Goal: Task Accomplishment & Management: Manage account settings

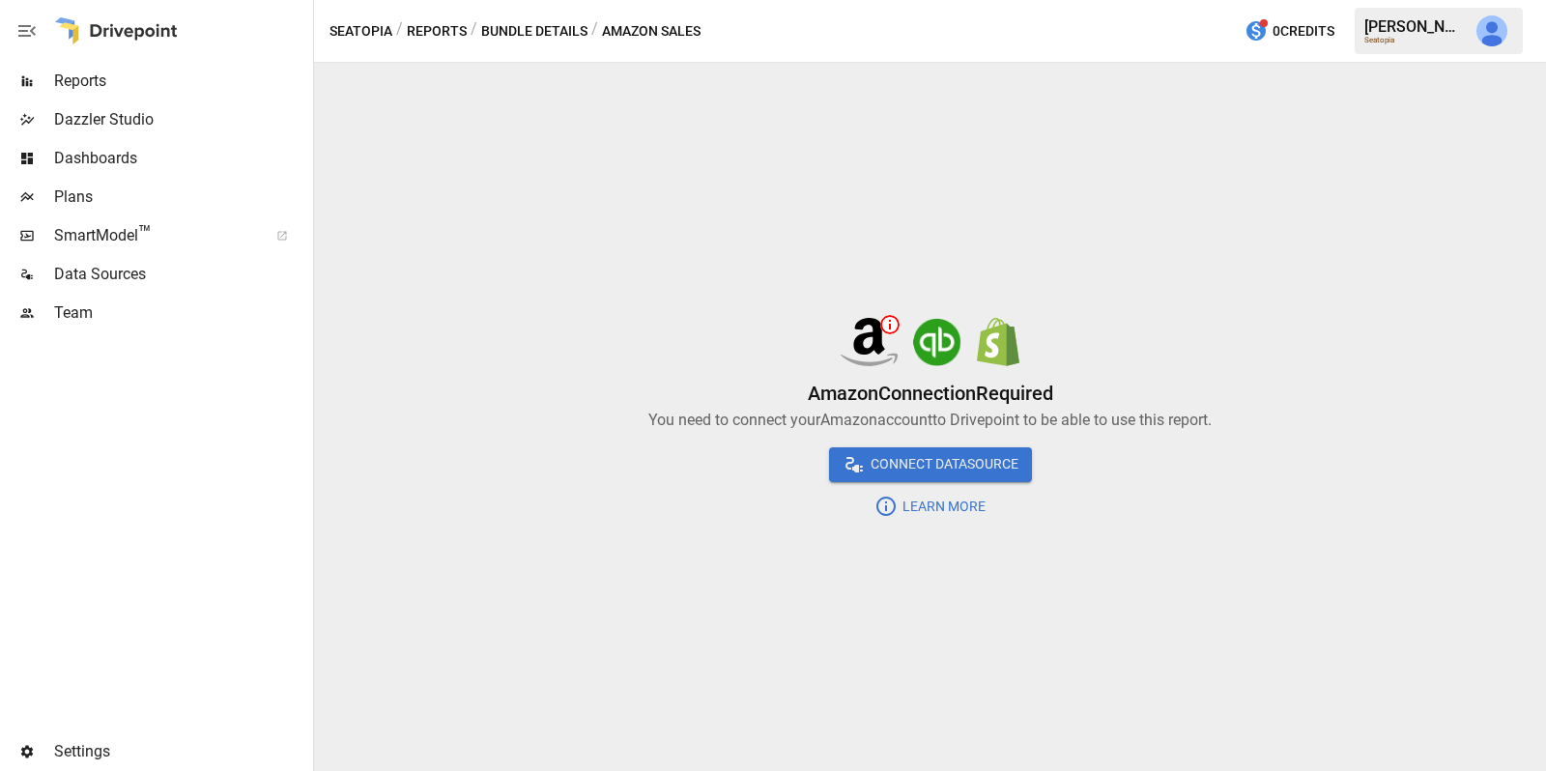
click at [92, 312] on span "Team" at bounding box center [181, 313] width 255 height 23
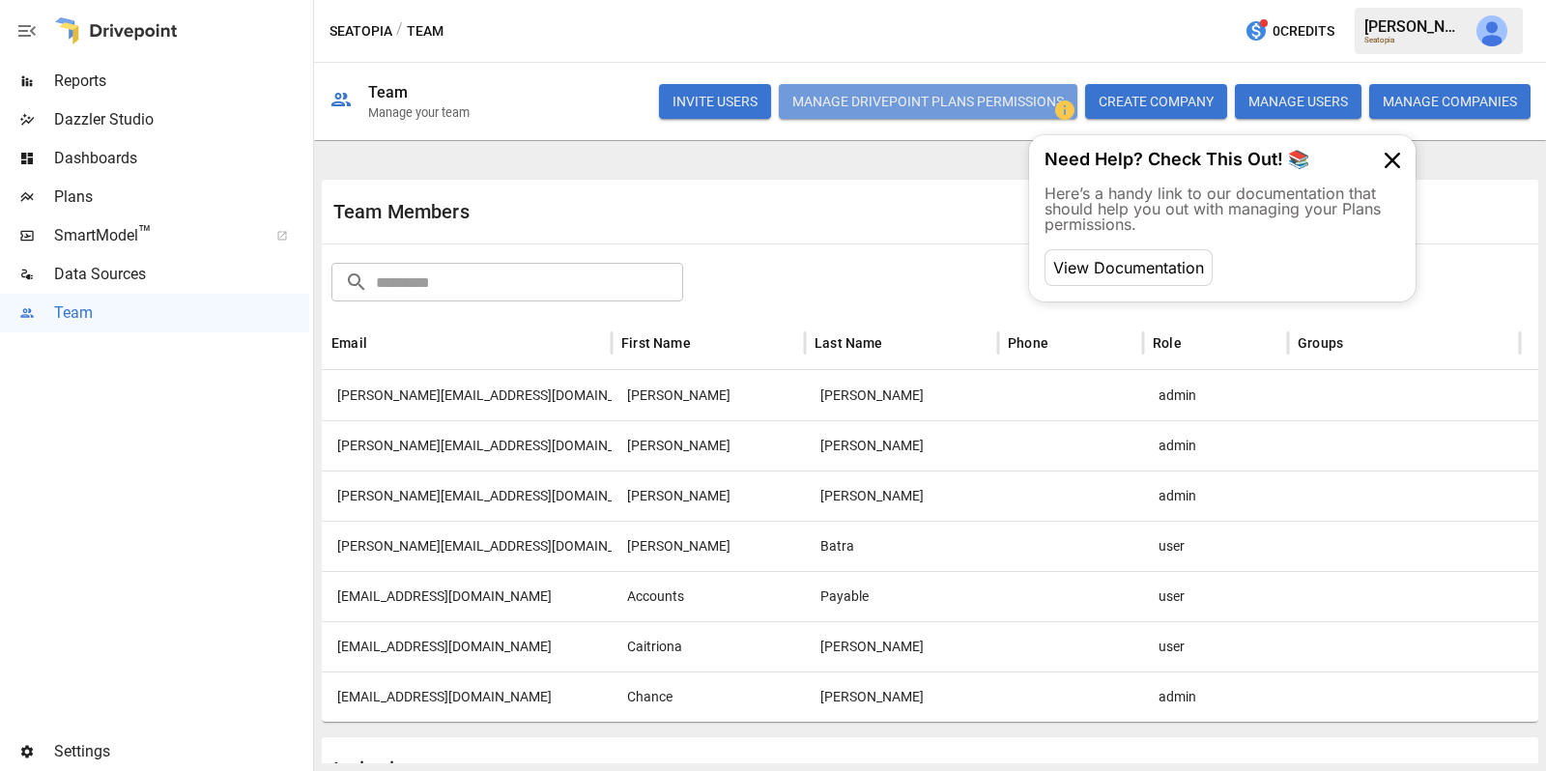
click at [1008, 97] on button "Manage Drivepoint Plans Permissions" at bounding box center [928, 101] width 299 height 35
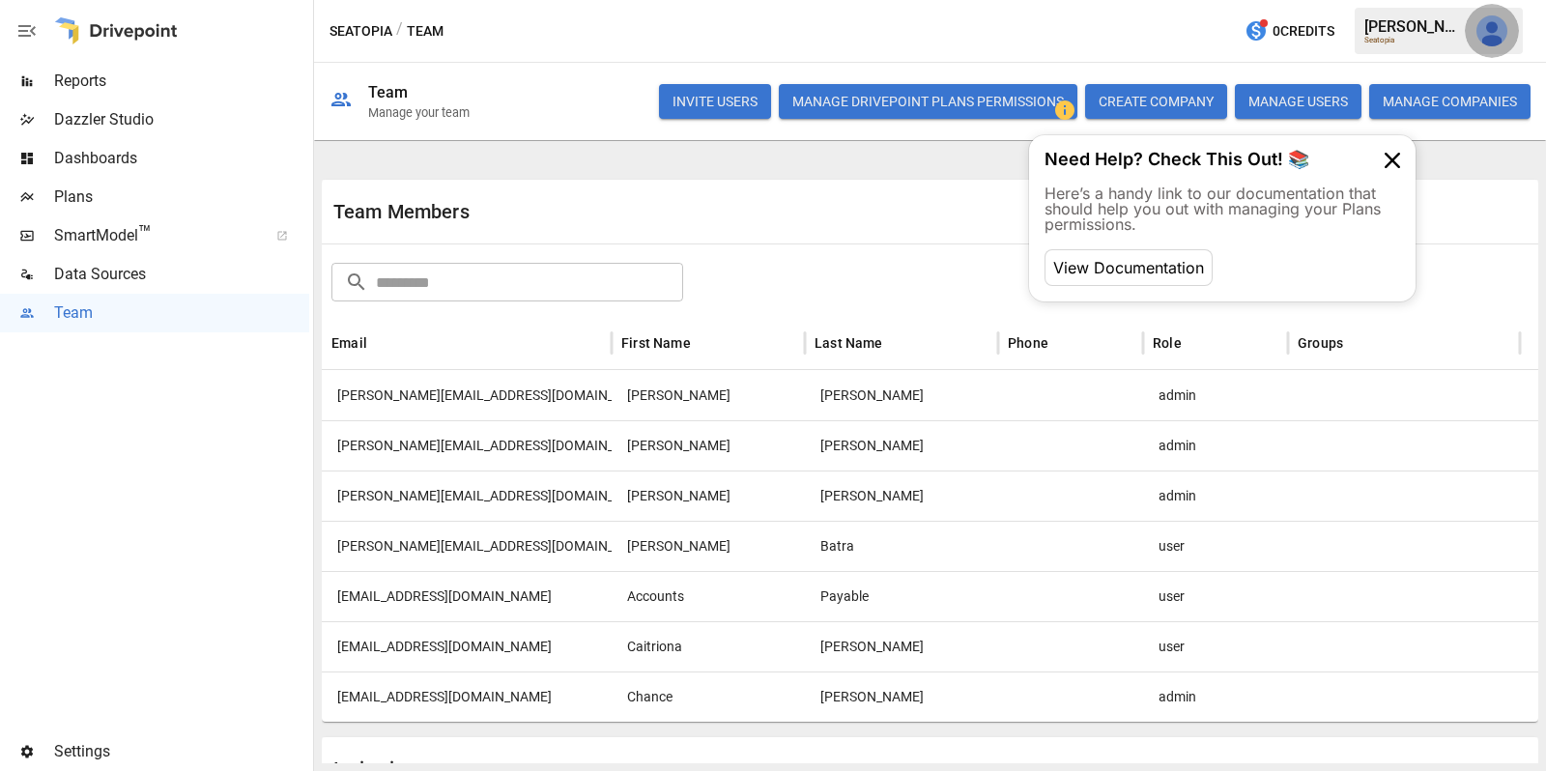
click at [1506, 37] on button "button" at bounding box center [1492, 31] width 54 height 54
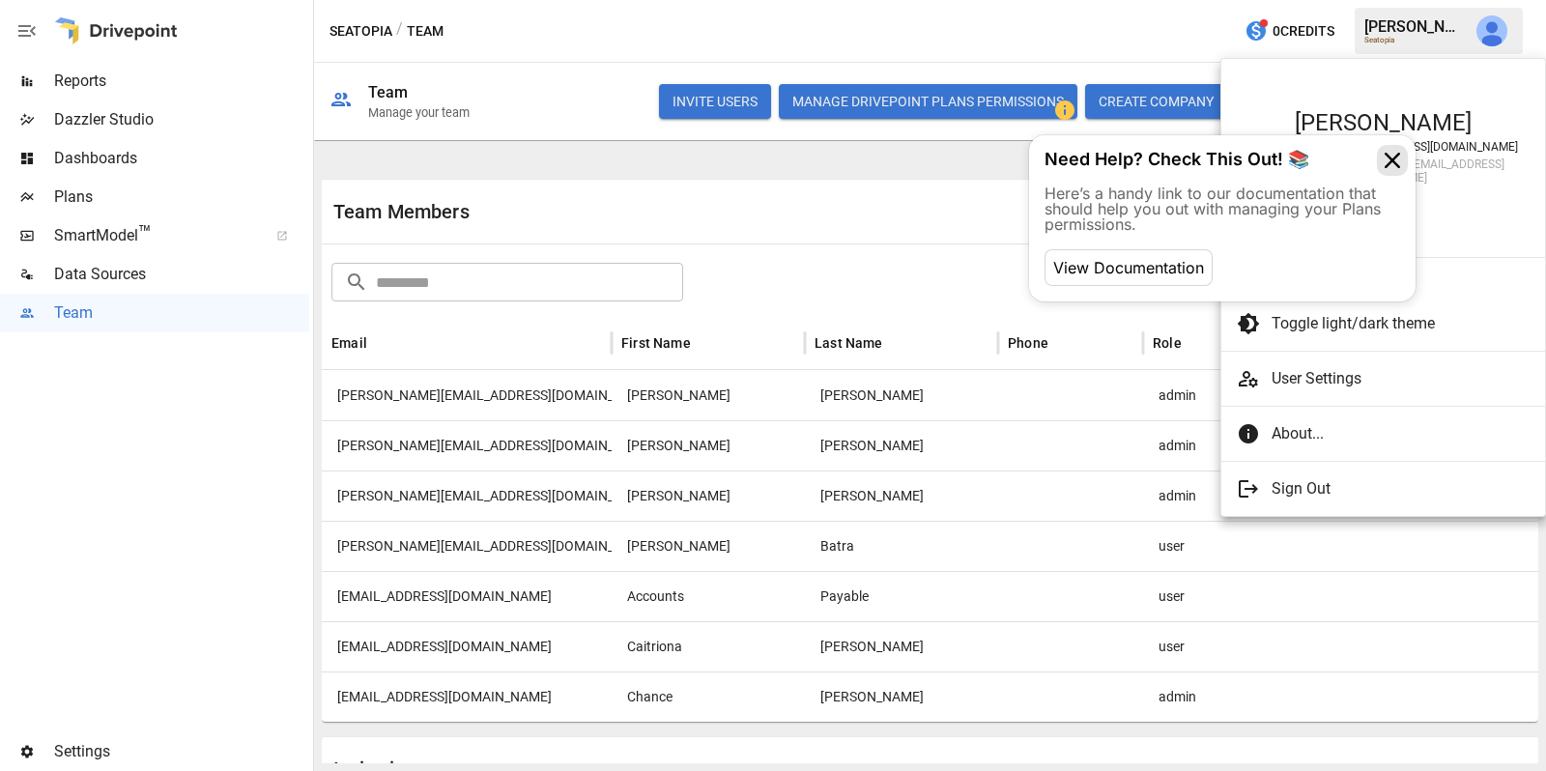
click at [1399, 152] on icon at bounding box center [1392, 160] width 31 height 31
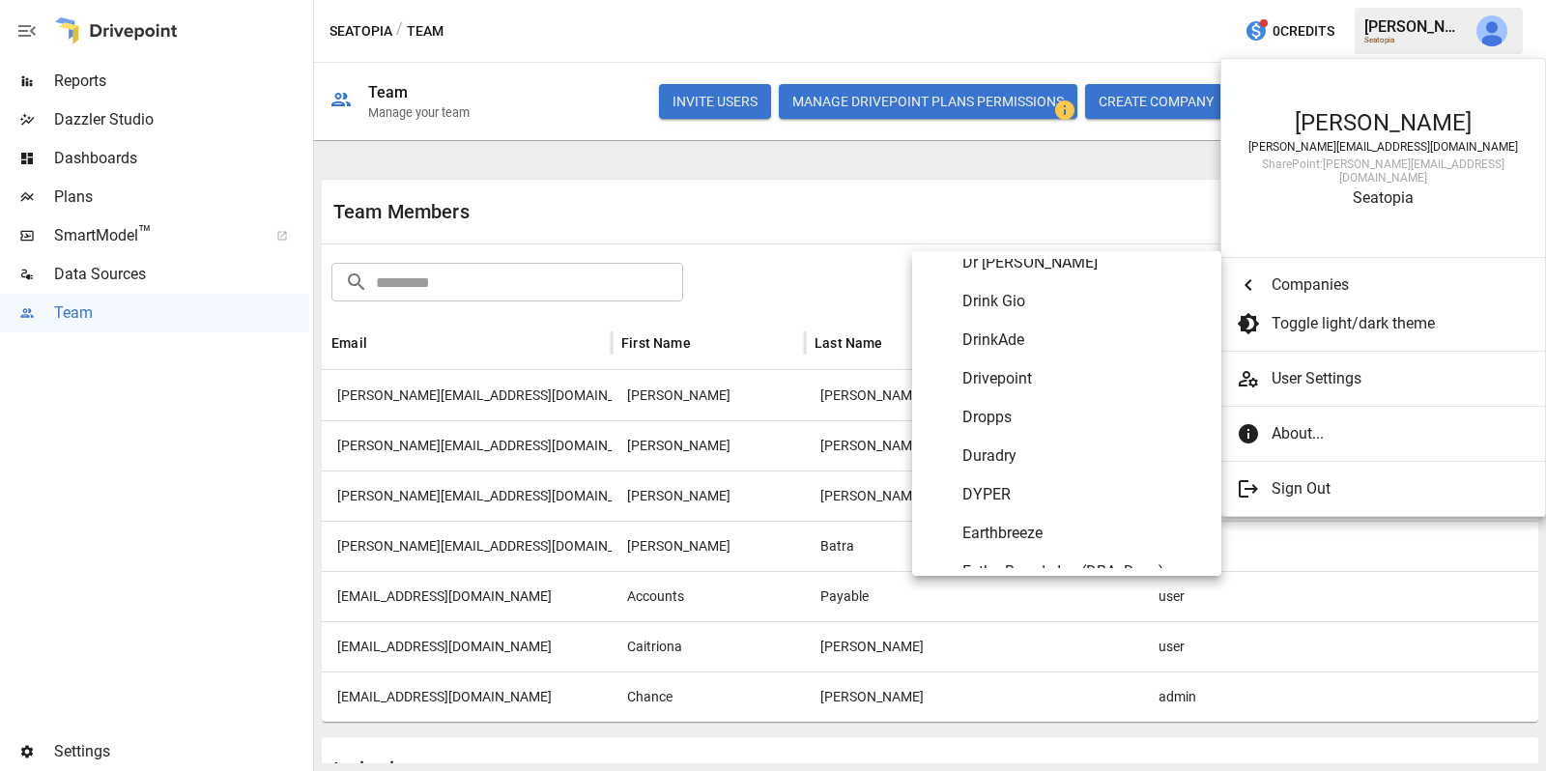
scroll to position [2921, 0]
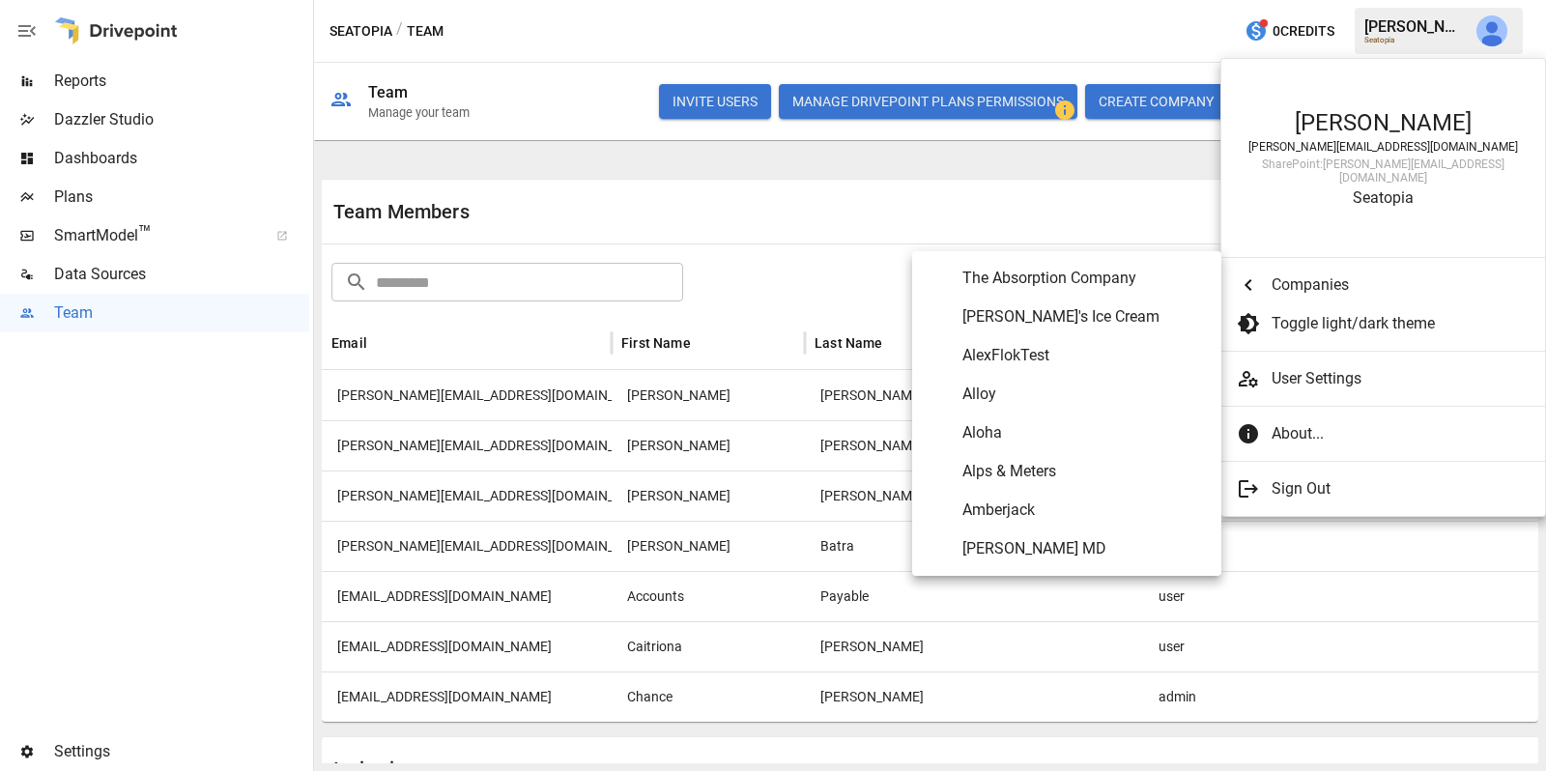
click at [1174, 41] on div at bounding box center [773, 385] width 1546 height 771
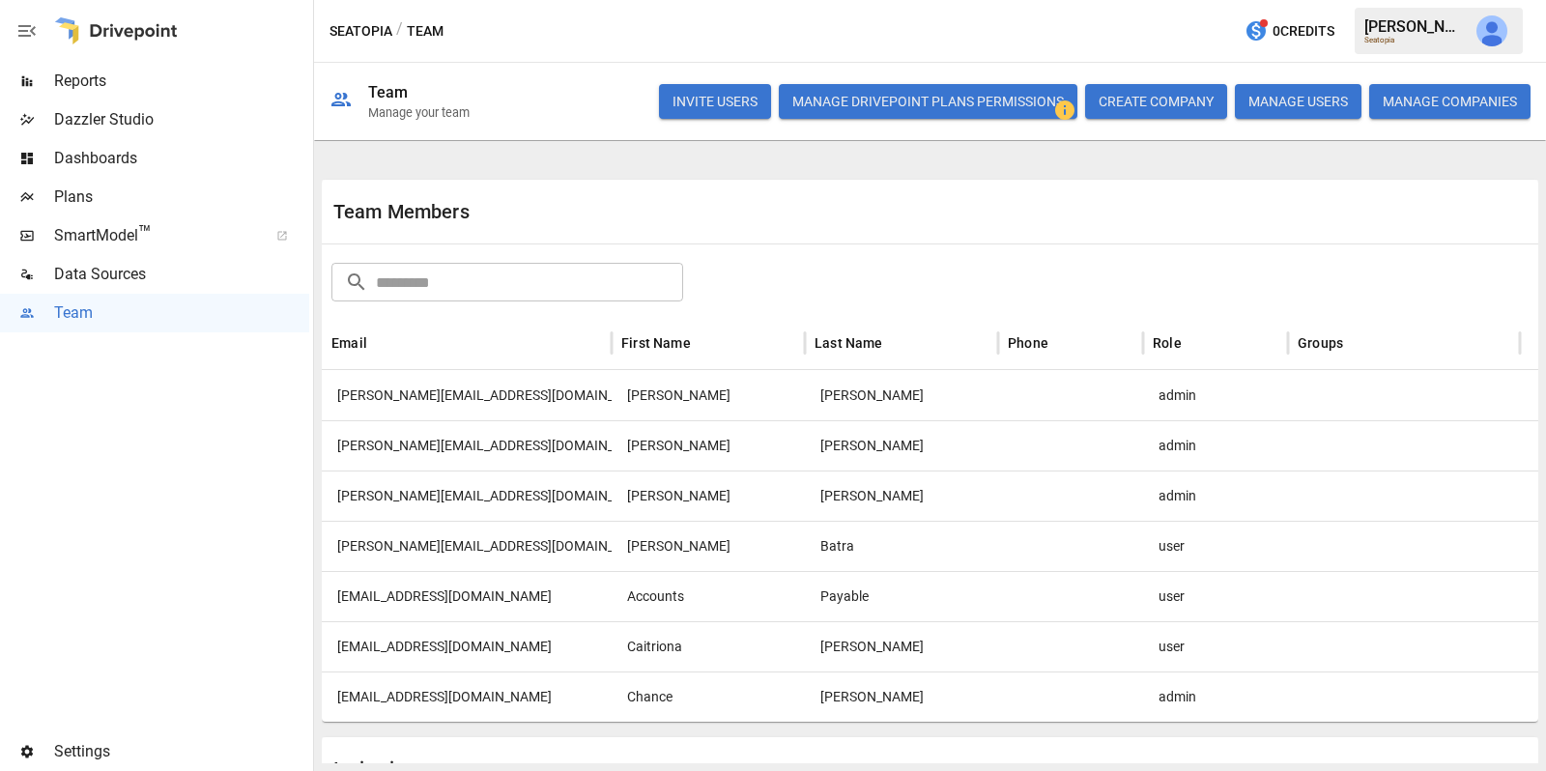
click at [1491, 41] on img "Julie Wilton" at bounding box center [1492, 30] width 31 height 31
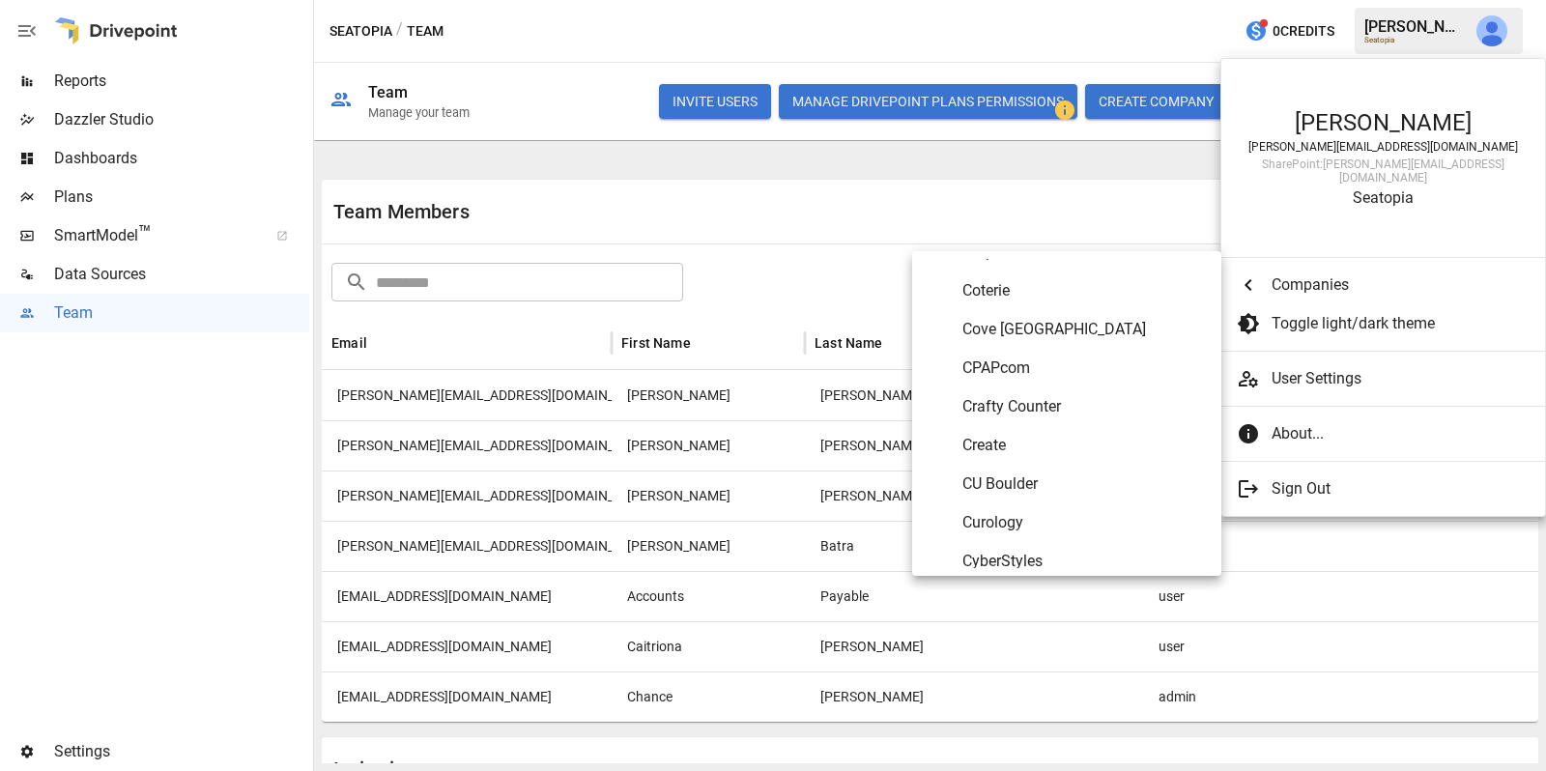
scroll to position [2216, 0]
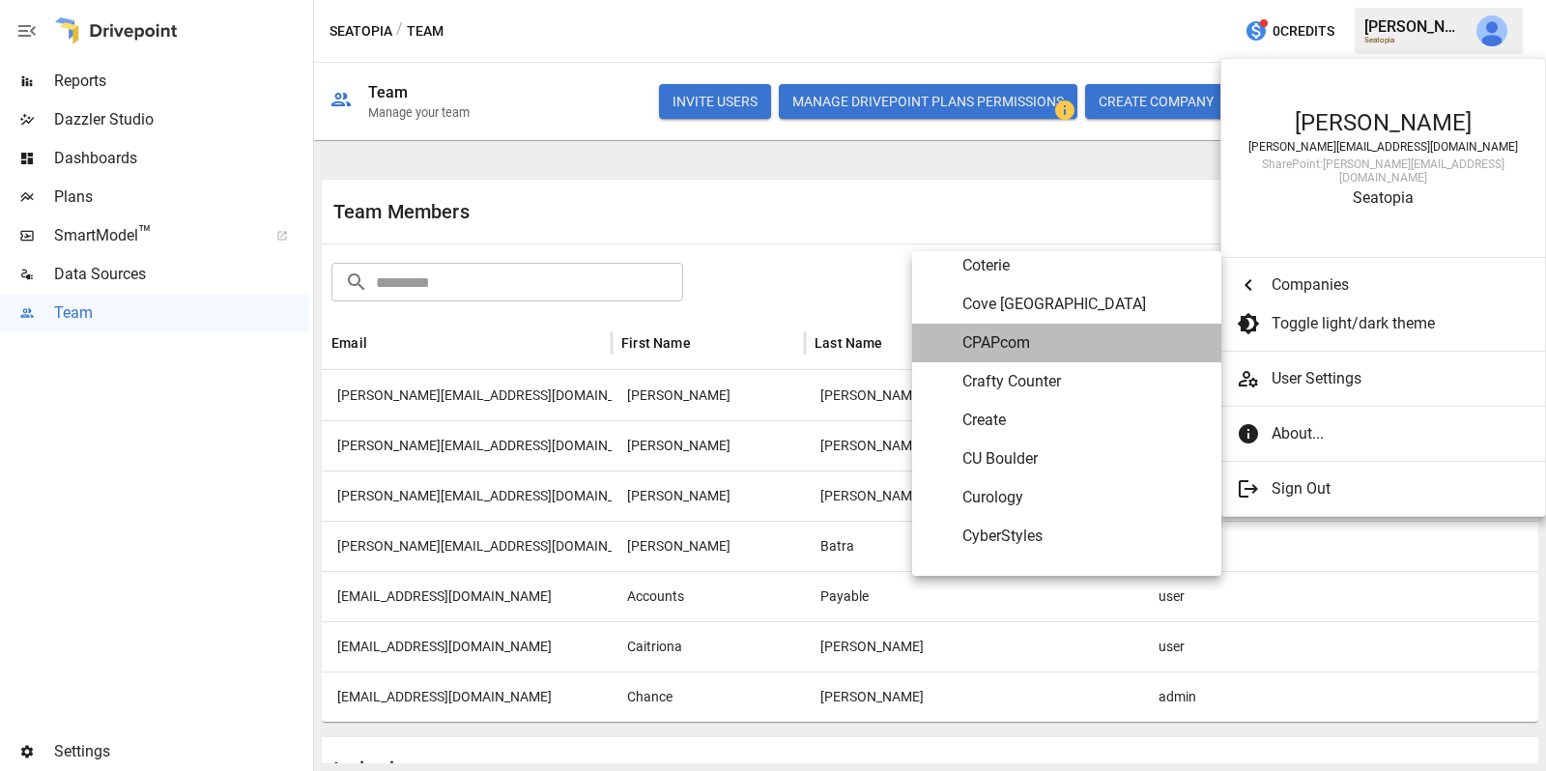
click at [1047, 349] on span "CPAPcom" at bounding box center [1085, 342] width 244 height 23
